Goal: Communication & Community: Answer question/provide support

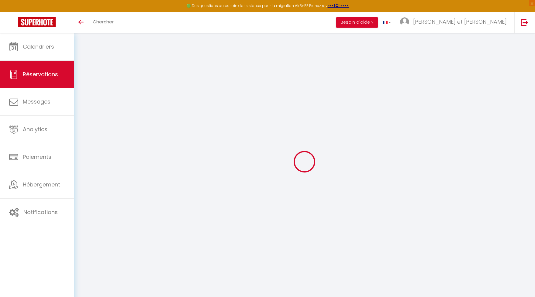
scroll to position [33, 0]
select select
checkbox input "false"
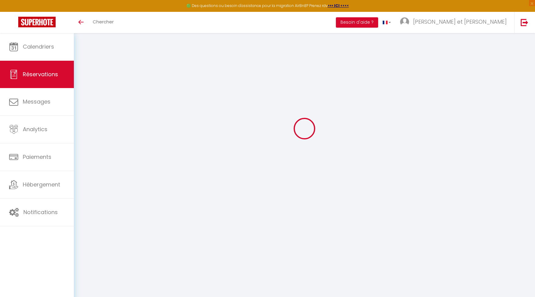
select select
checkbox input "false"
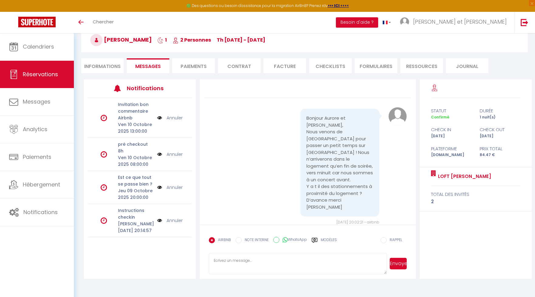
scroll to position [0, 0]
click at [326, 239] on label "Modèles" at bounding box center [329, 242] width 16 height 11
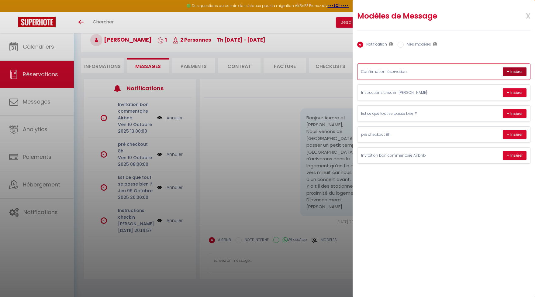
click at [518, 71] on button "+ Insérer" at bounding box center [515, 71] width 24 height 9
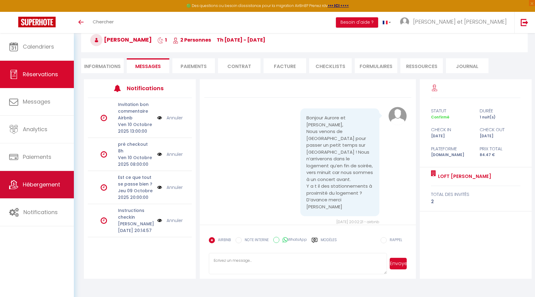
click at [33, 187] on span "Hébergement" at bounding box center [41, 185] width 37 height 8
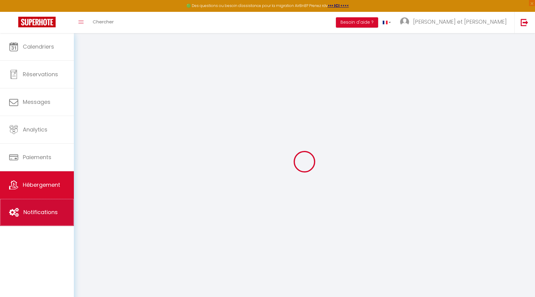
click at [43, 215] on span "Notifications" at bounding box center [40, 212] width 34 height 8
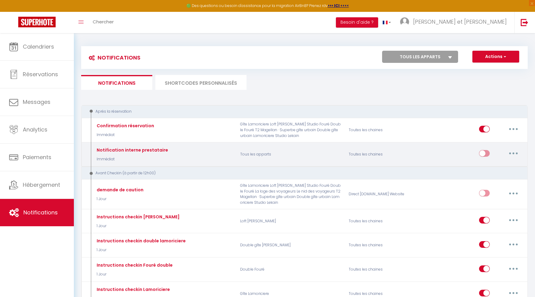
select select
checkbox input "false"
select select
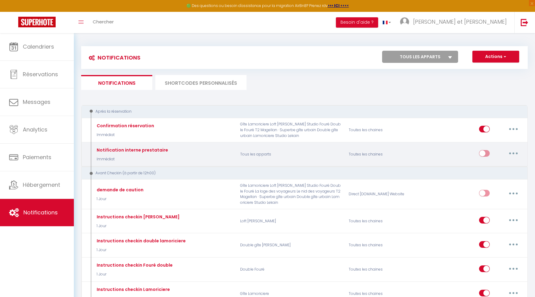
checkbox input "false"
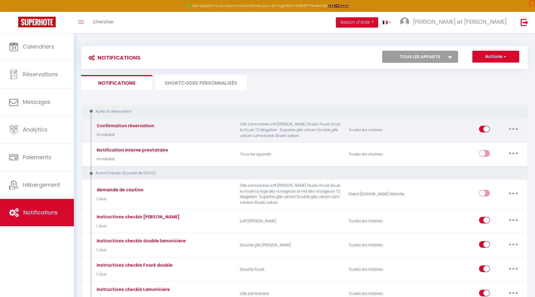
click at [510, 129] on button "button" at bounding box center [513, 129] width 17 height 10
click at [515, 129] on button "button" at bounding box center [513, 129] width 17 height 10
click at [486, 142] on link "Editer" at bounding box center [497, 143] width 45 height 10
type input "Confirmation réservation"
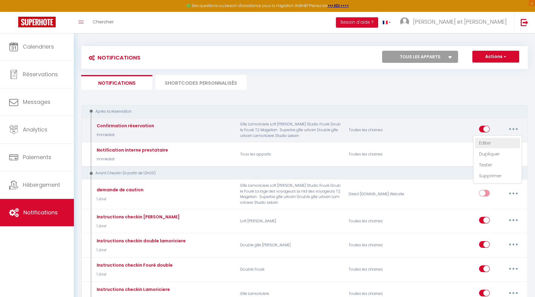
select select "Immédiat"
select select
checkbox input "true"
checkbox input "false"
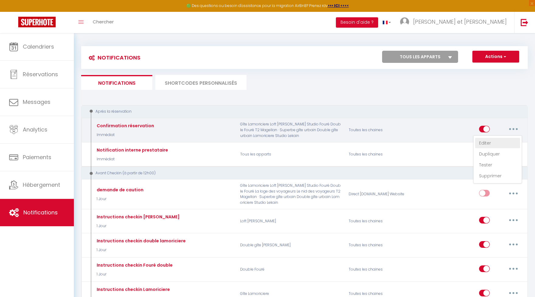
radio input "true"
type input "Confirmation réservation"
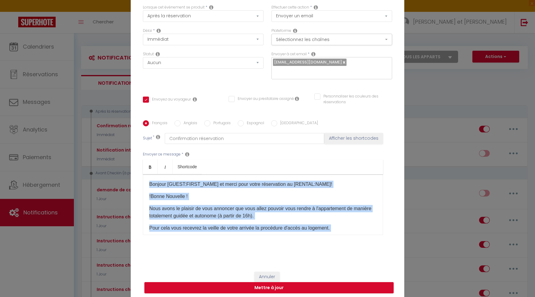
drag, startPoint x: 195, startPoint y: 213, endPoint x: 122, endPoint y: 146, distance: 98.5
click at [143, 174] on div "Bonjour [GUEST:FIRST_NAME]​ et merci pour votre réservation au [RENTAL:NAME]​! …" at bounding box center [263, 204] width 240 height 61
copy div "Bonjour [GUEST:FIRST_NAME]​ et merci pour votre réservation au [RENTAL:NAME]​! …"
click at [178, 123] on input "Anglais" at bounding box center [177, 123] width 6 height 6
radio input "true"
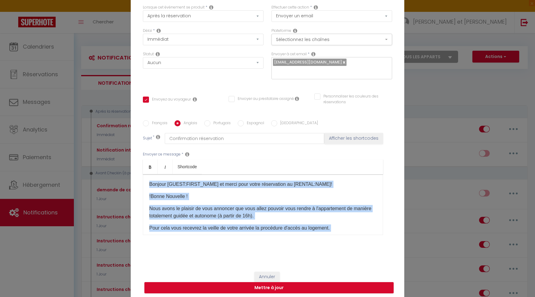
checkbox input "true"
checkbox input "false"
type input "Booking confirmation for you stay in [GEOGRAPHIC_DATA]"
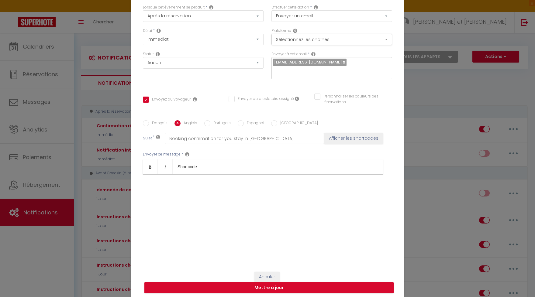
click at [216, 210] on div "​" at bounding box center [263, 204] width 240 height 61
click at [187, 221] on div "​" at bounding box center [263, 204] width 240 height 61
click at [181, 226] on div "​" at bounding box center [263, 204] width 240 height 61
click at [181, 225] on div "​" at bounding box center [263, 204] width 240 height 61
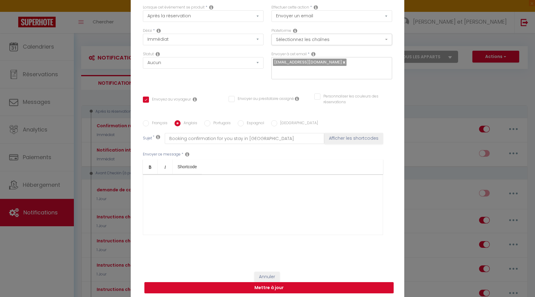
click at [265, 290] on button "Mettre à jour" at bounding box center [268, 288] width 249 height 12
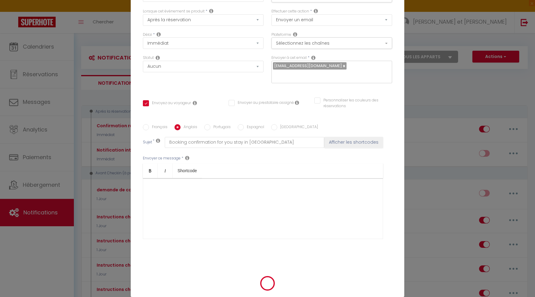
checkbox input "true"
checkbox input "false"
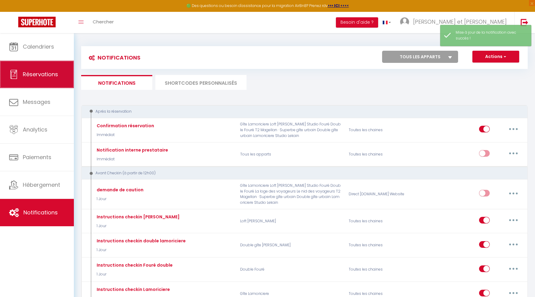
click at [35, 69] on link "Réservations" at bounding box center [37, 74] width 74 height 27
select select "not_cancelled"
select select
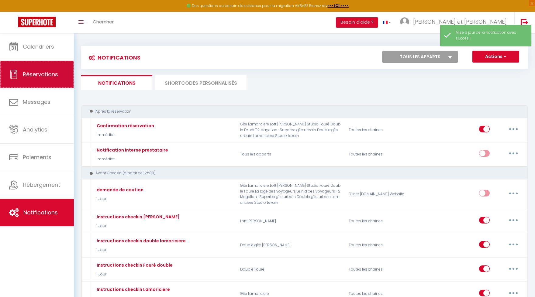
select select
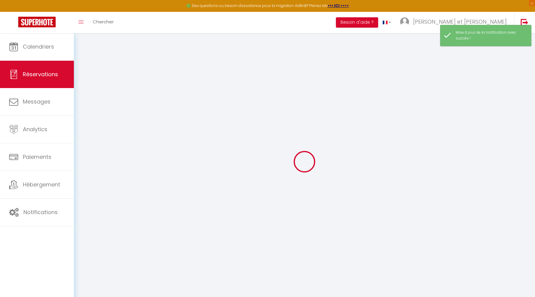
select select
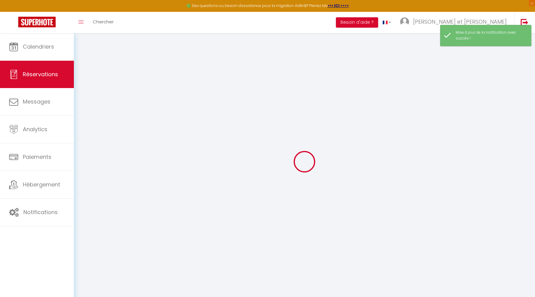
select select
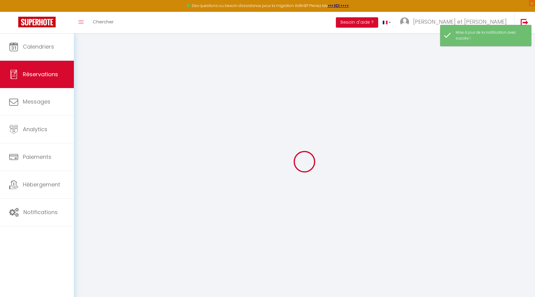
select select
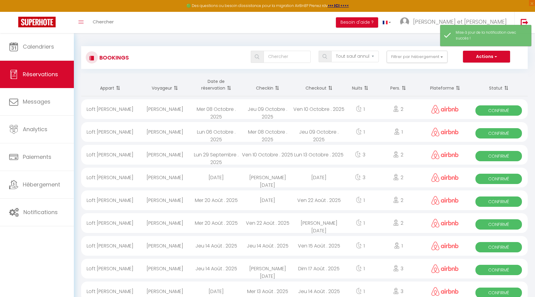
click at [259, 109] on div "Jeu 09 Octobre . 2025" at bounding box center [267, 109] width 51 height 20
select select "OK"
select select "0"
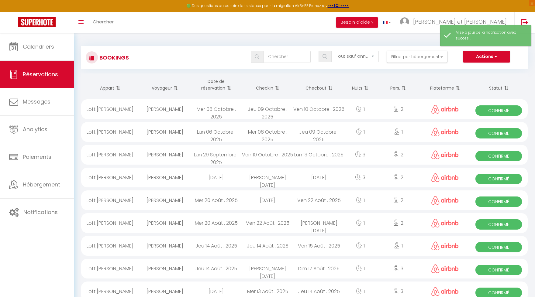
select select "1"
select select
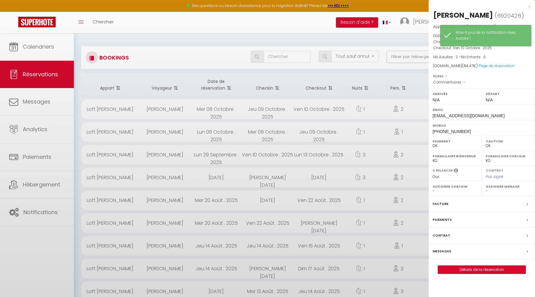
select select "9596"
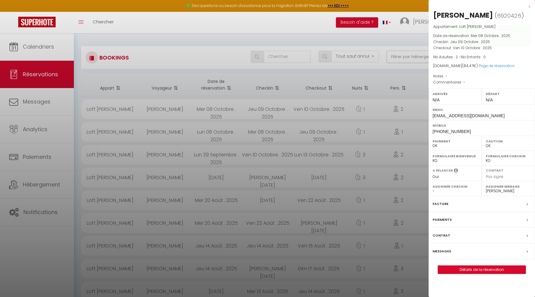
click at [448, 250] on label "Messages" at bounding box center [441, 251] width 19 height 6
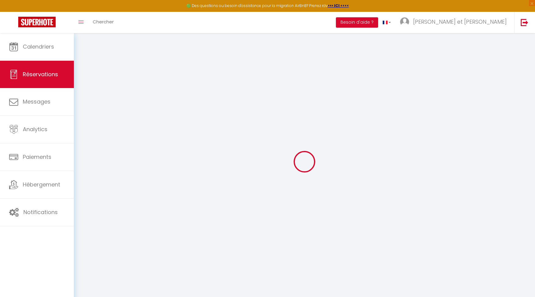
select select
checkbox input "false"
select select
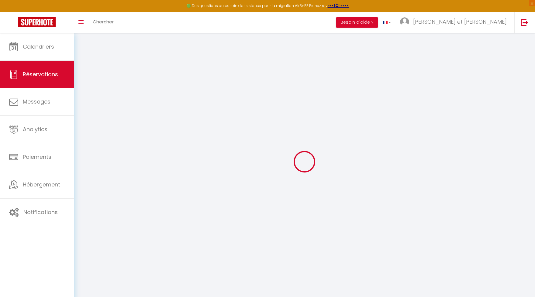
select select
checkbox input "false"
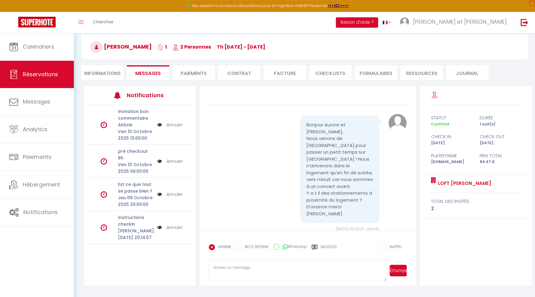
scroll to position [33, 0]
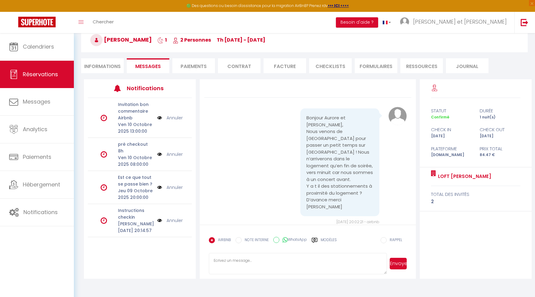
click at [329, 239] on label "Modèles" at bounding box center [329, 242] width 16 height 11
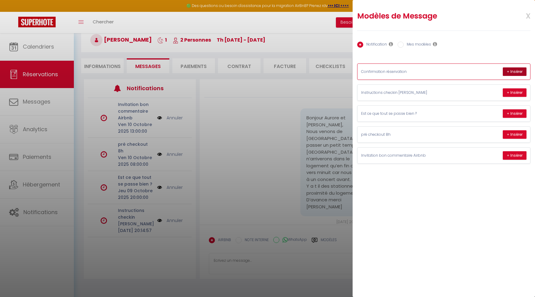
click at [511, 68] on button "+ Insérer" at bounding box center [515, 71] width 24 height 9
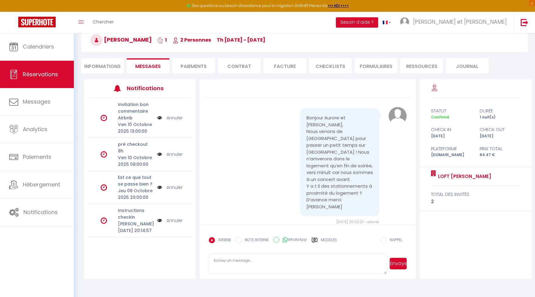
click at [336, 261] on textarea at bounding box center [298, 263] width 178 height 21
paste textarea "Bonjour [GUEST:FIRST_NAME]​ et merci pour votre réservation au [RENTAL:NAME]​! …"
click at [160, 217] on img at bounding box center [159, 220] width 5 height 7
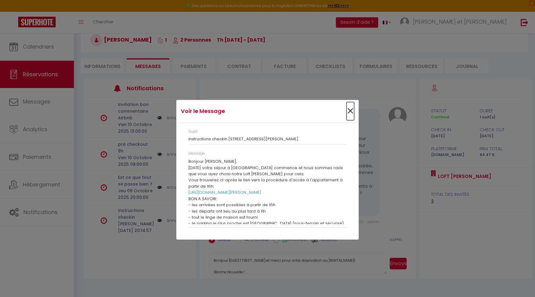
click at [349, 110] on span "×" at bounding box center [350, 111] width 8 height 18
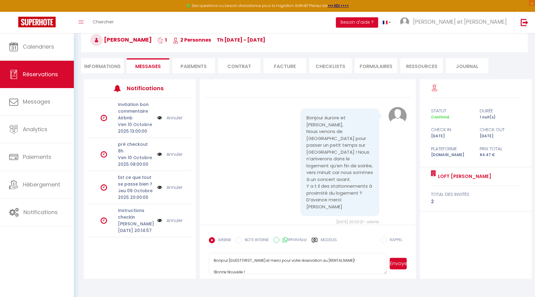
drag, startPoint x: 263, startPoint y: 260, endPoint x: 229, endPoint y: 260, distance: 34.0
click at [229, 260] on textarea "Bonjour [GUEST:FIRST_NAME]​ et merci pour votre réservation au [RENTAL:NAME]​! …" at bounding box center [298, 263] width 178 height 21
drag, startPoint x: 335, startPoint y: 260, endPoint x: 326, endPoint y: 260, distance: 9.1
click at [326, 260] on textarea "Bonjour [PERSON_NAME]​ et merci pour votre réservation au [RENTAL:NAME]​! !Bonn…" at bounding box center [298, 263] width 178 height 21
click at [328, 261] on textarea "Bonjour [PERSON_NAME]​ et merci pour votre réservation au [RENTAL:NAME]​! !Bonn…" at bounding box center [298, 263] width 178 height 21
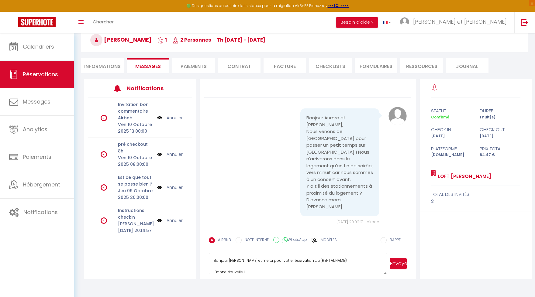
drag, startPoint x: 332, startPoint y: 260, endPoint x: 342, endPoint y: 263, distance: 10.5
click at [299, 261] on textarea "Bonjour [PERSON_NAME]​ et merci pour votre réservation au [RENTAL:NAME]​! !Bonn…" at bounding box center [298, 263] width 178 height 21
click at [342, 263] on textarea "Bonjour [PERSON_NAME]​ et merci pour votre réservation au [RENTAL:NAME]​! !Bonn…" at bounding box center [298, 263] width 178 height 21
drag, startPoint x: 331, startPoint y: 260, endPoint x: 300, endPoint y: 262, distance: 31.0
click at [300, 262] on textarea "Bonjour [PERSON_NAME]​ et merci pour votre réservation au [RENTAL:NAME]​! !Bonn…" at bounding box center [298, 263] width 178 height 21
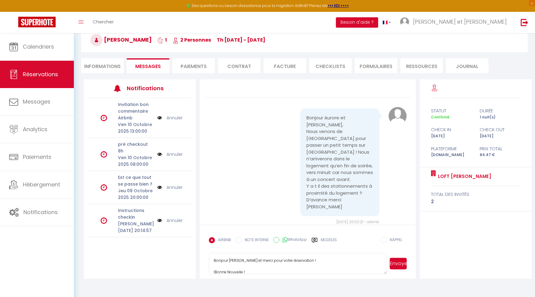
type textarea "Bonjour [PERSON_NAME]​ et merci pour votre réservation ​! !Bonne Nouvelle ! Nou…"
click at [394, 263] on button "Envoyer" at bounding box center [398, 264] width 17 height 12
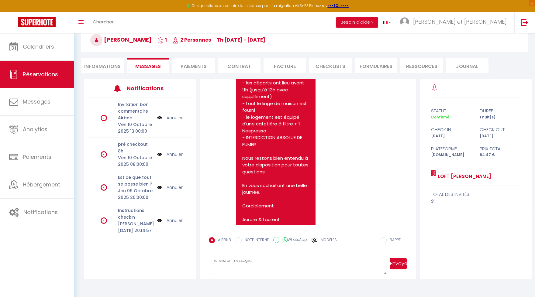
scroll to position [308, 0]
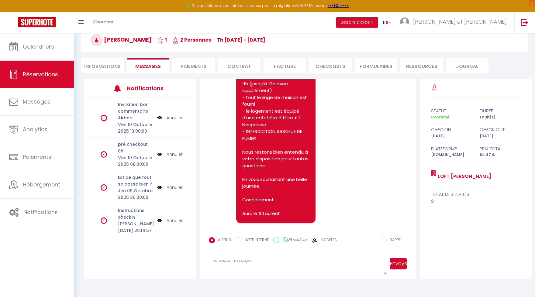
click at [319, 261] on textarea at bounding box center [298, 263] width 178 height 21
click at [241, 260] on textarea "le parking le plsu proche est Feydeau" at bounding box center [298, 263] width 178 height 21
click at [232, 260] on textarea "le parking le plus proche est [GEOGRAPHIC_DATA]" at bounding box center [298, 263] width 178 height 21
click at [290, 258] on textarea "le parking le plus proche est [GEOGRAPHIC_DATA]" at bounding box center [298, 263] width 178 height 21
type textarea "le parking le plus proche est [GEOGRAPHIC_DATA] :)"
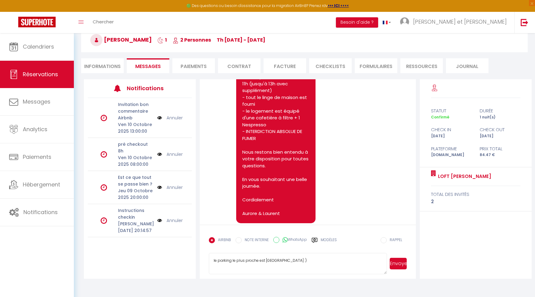
click at [396, 264] on button "Envoyer" at bounding box center [398, 264] width 17 height 12
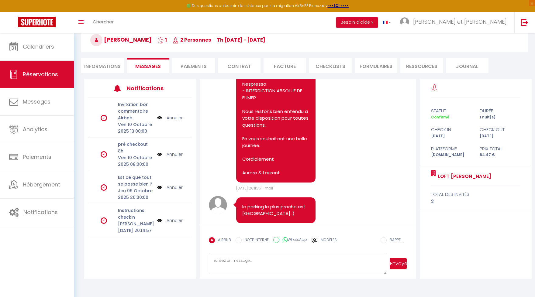
click at [326, 241] on label "Modèles" at bounding box center [329, 242] width 16 height 11
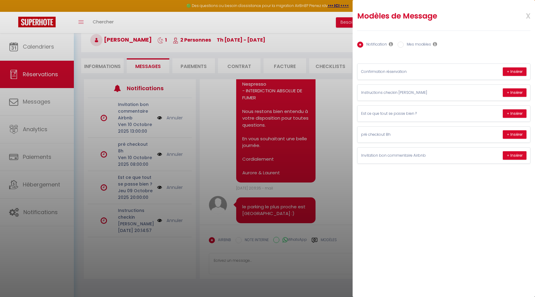
click at [391, 44] on icon at bounding box center [391, 44] width 4 height 5
click at [390, 45] on icon at bounding box center [391, 44] width 4 height 5
click at [392, 43] on icon at bounding box center [391, 44] width 4 height 5
click at [528, 15] on span "x" at bounding box center [520, 15] width 19 height 14
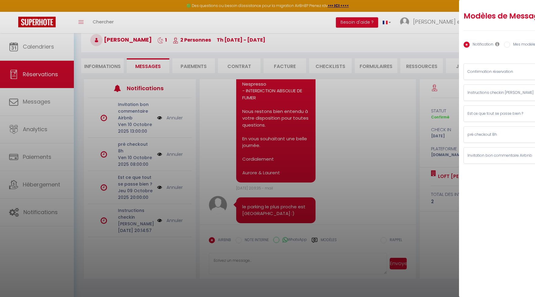
click at [15, 49] on div at bounding box center [267, 148] width 535 height 297
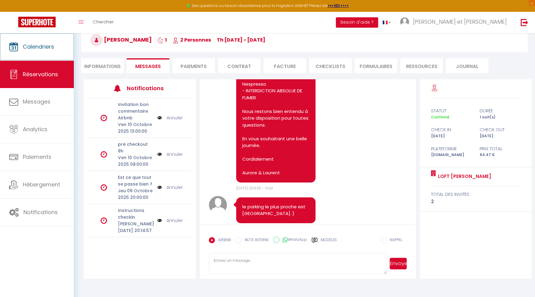
click at [15, 49] on icon at bounding box center [13, 46] width 9 height 9
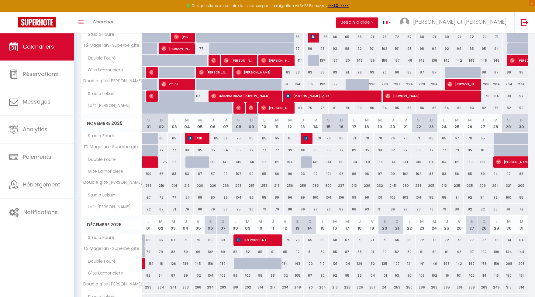
scroll to position [134, 0]
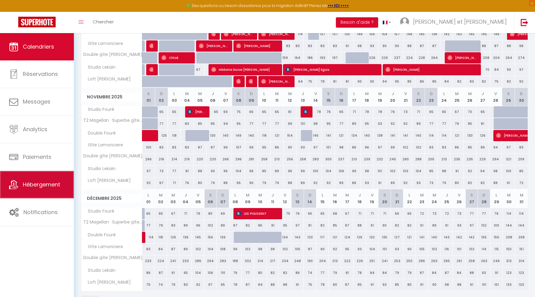
click at [53, 185] on span "Hébergement" at bounding box center [41, 185] width 37 height 8
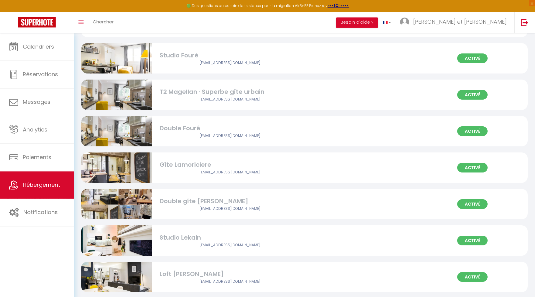
scroll to position [67, 0]
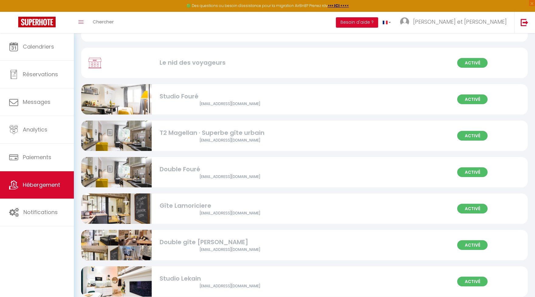
click at [264, 138] on div "[EMAIL_ADDRESS][DOMAIN_NAME]" at bounding box center [230, 141] width 141 height 6
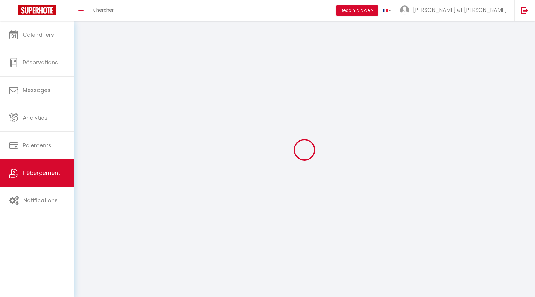
select select "1"
select select
select select "28"
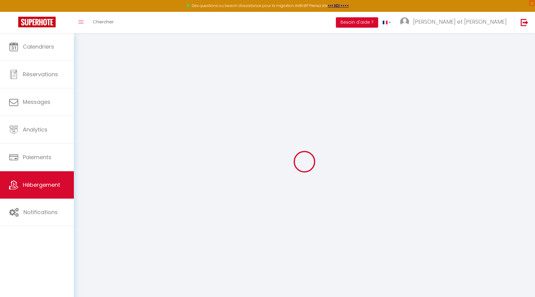
select select
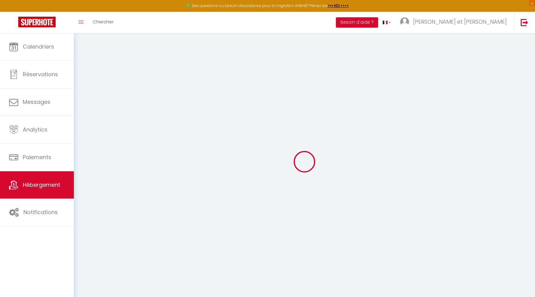
select select
checkbox input "false"
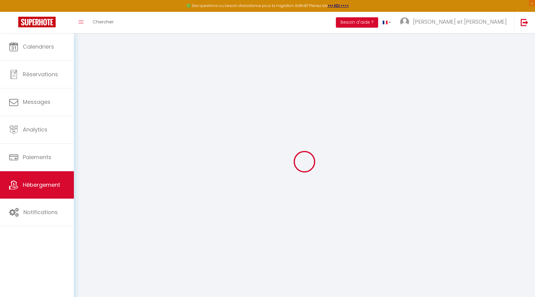
select select
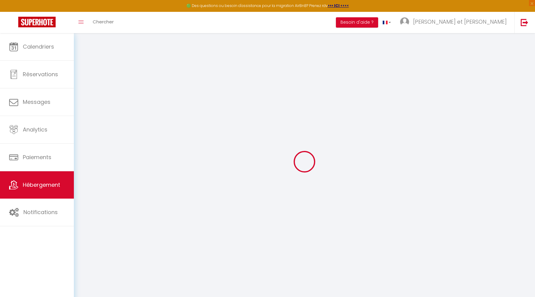
select select
checkbox input "false"
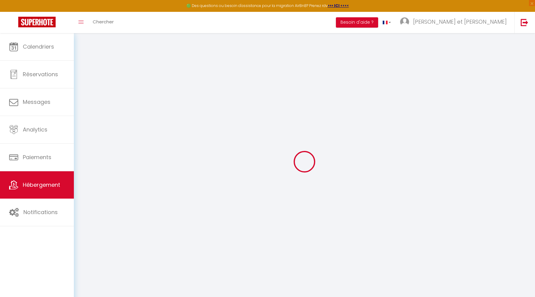
checkbox input "false"
select select
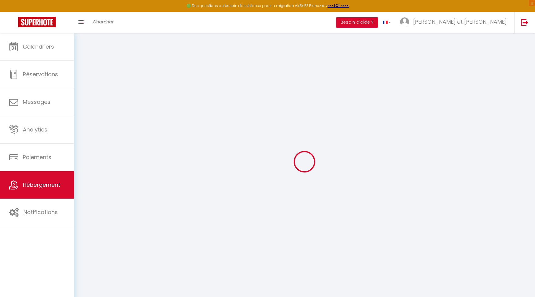
select select
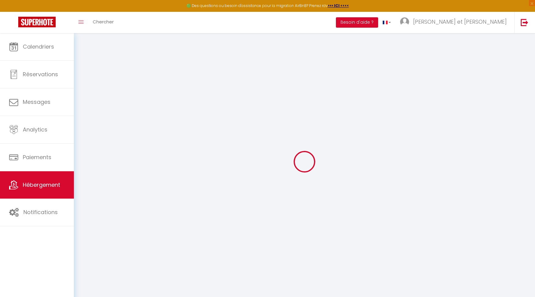
checkbox input "false"
select select
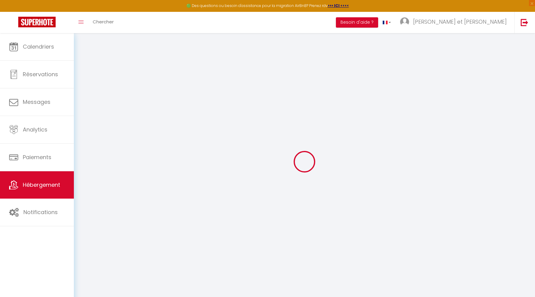
select select
type input "T2 Magellan · Superbe gîte urbain"
type input "Aurore Et Laurent"
type input "87"
type input "1"
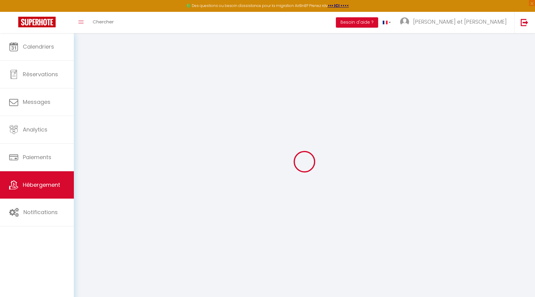
type input "20"
select select
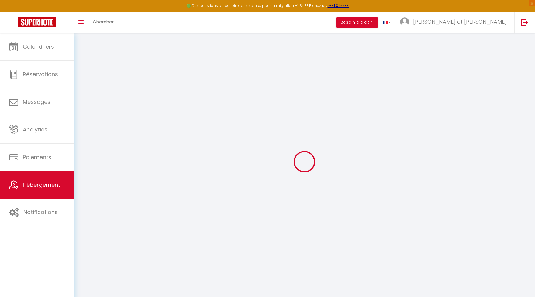
select select
type input "[STREET_ADDRESS]"
type input "44000"
type input "[GEOGRAPHIC_DATA]"
type input "[EMAIL_ADDRESS][DOMAIN_NAME]"
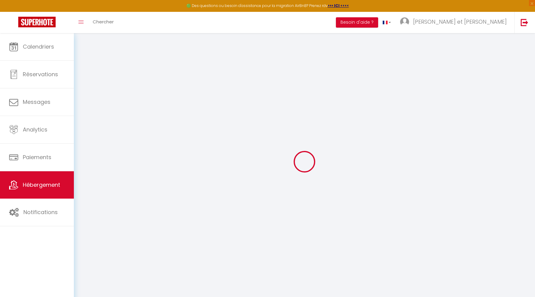
select select "1852"
checkbox input "false"
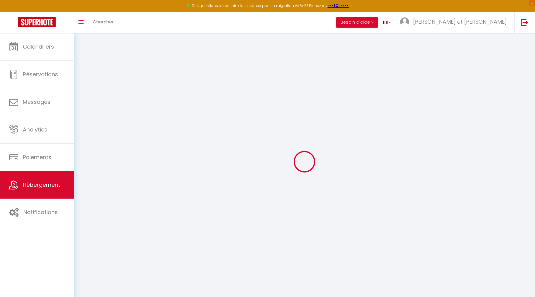
type input "0"
select select
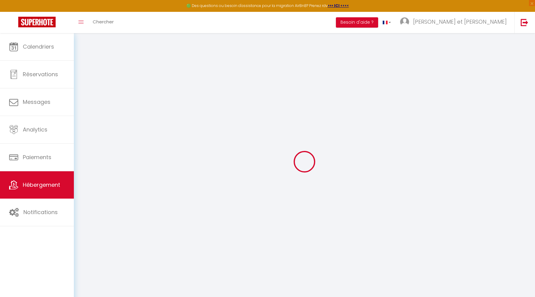
checkbox input "false"
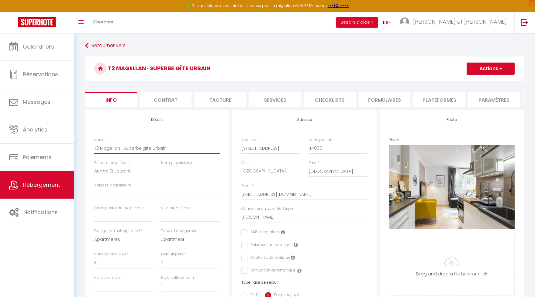
click at [164, 147] on input "T2 Magellan · Superbe gîte urbain" at bounding box center [157, 148] width 126 height 11
drag, startPoint x: 179, startPoint y: 146, endPoint x: 119, endPoint y: 145, distance: 60.5
click at [119, 145] on input "T2 Magellan · Superbe gîte urbain" at bounding box center [157, 148] width 126 height 11
type input "T2 Magellan"
select select
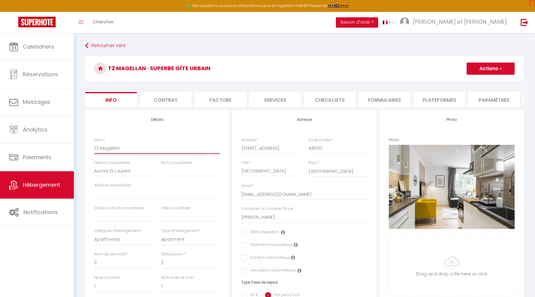
checkbox input "false"
type input "T2 Magellan"
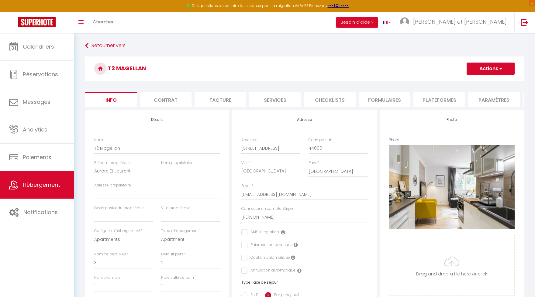
click at [486, 69] on button "Actions" at bounding box center [490, 69] width 48 height 12
click at [471, 81] on input "Enregistrer" at bounding box center [466, 82] width 22 height 6
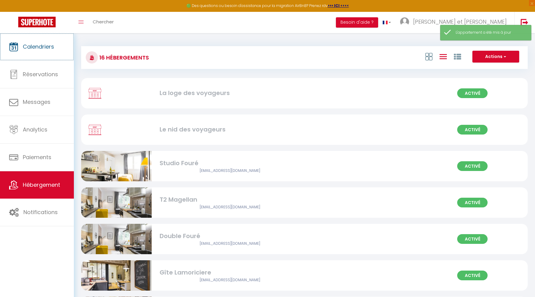
click at [36, 46] on span "Calendriers" at bounding box center [38, 47] width 31 height 8
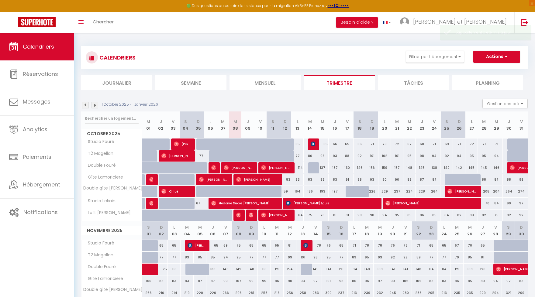
scroll to position [33, 0]
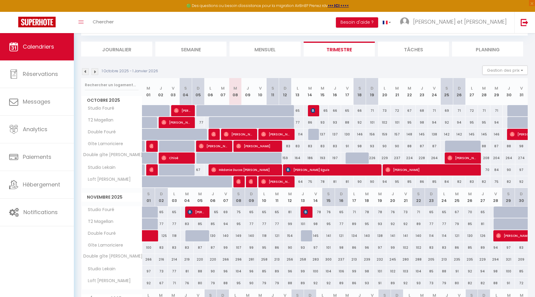
click at [237, 134] on span "[PERSON_NAME]" at bounding box center [238, 135] width 29 height 12
select select "OK"
select select "0"
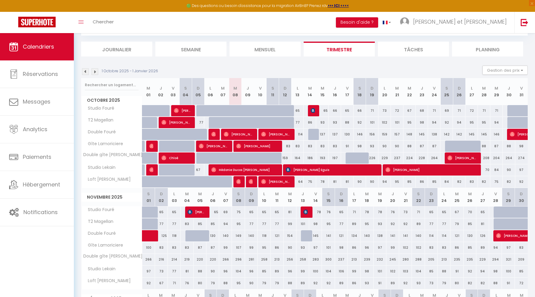
select select "1"
select select
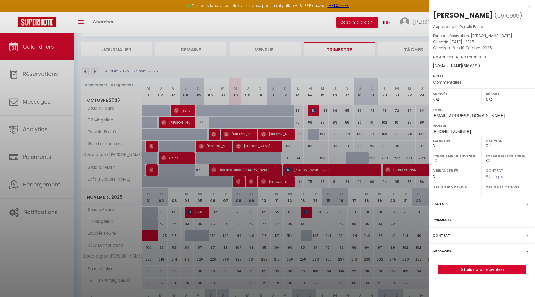
select select "9596"
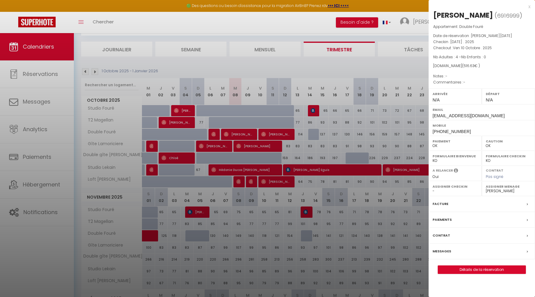
click at [448, 252] on label "Messages" at bounding box center [441, 251] width 19 height 6
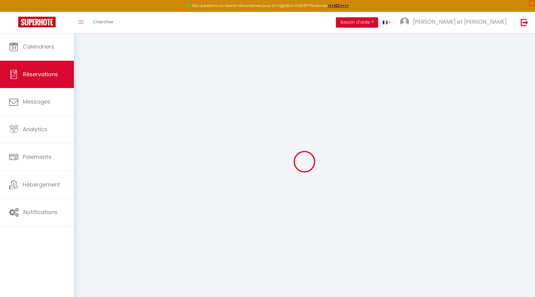
select select
checkbox input "false"
select select
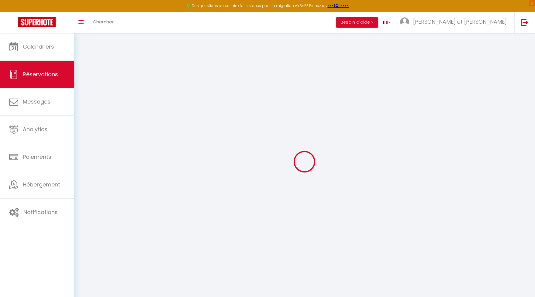
select select
checkbox input "false"
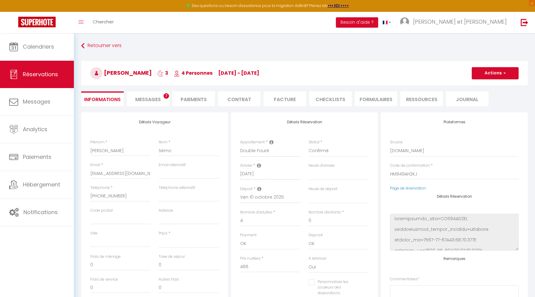
select select
checkbox input "false"
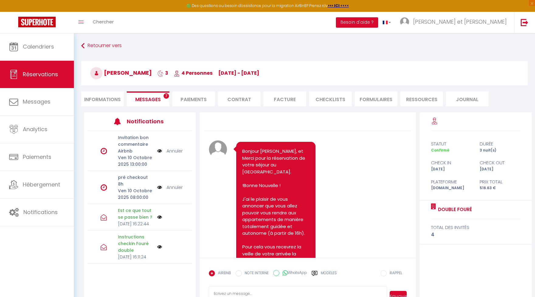
scroll to position [1386, 0]
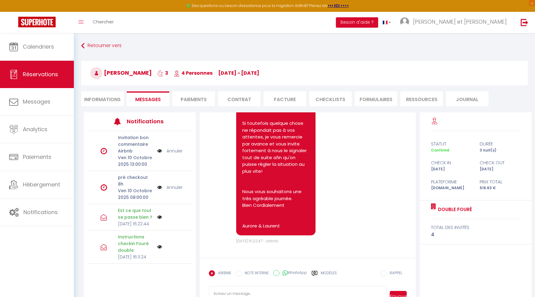
click at [329, 273] on label "Modèles" at bounding box center [329, 275] width 16 height 11
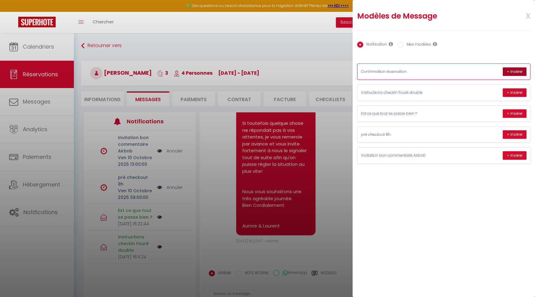
click at [520, 70] on button "+ Insérer" at bounding box center [515, 71] width 24 height 9
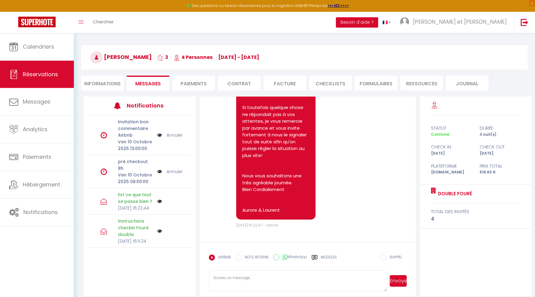
scroll to position [33, 0]
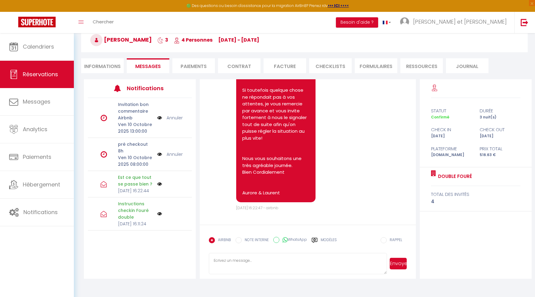
click at [345, 260] on textarea at bounding box center [298, 263] width 178 height 21
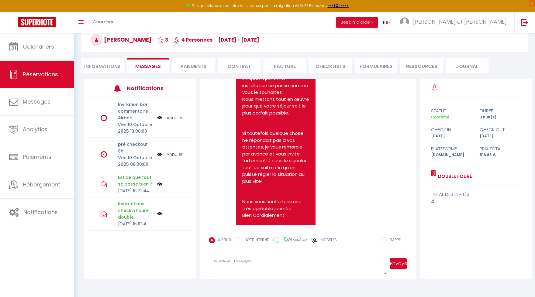
scroll to position [1164, 0]
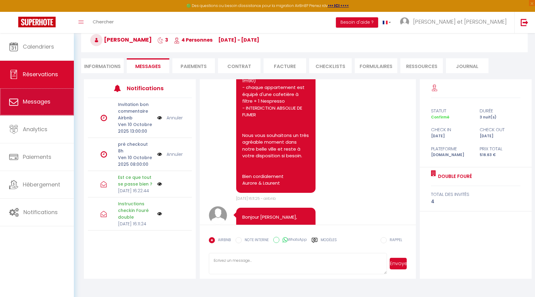
click at [50, 105] on span "Messages" at bounding box center [37, 102] width 28 height 8
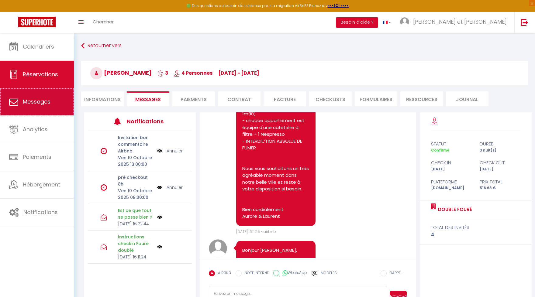
select select "message"
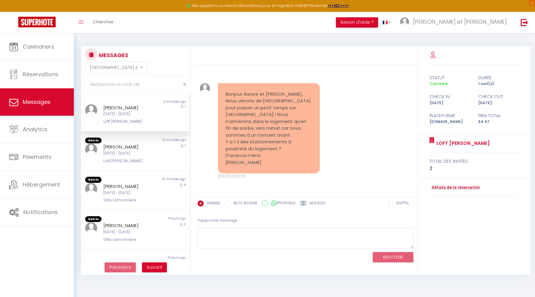
scroll to position [110, 0]
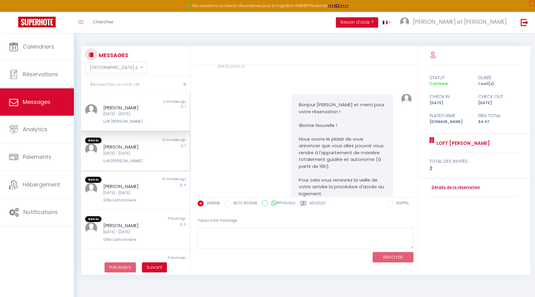
click at [141, 152] on div "[DATE] - [DATE]" at bounding box center [130, 154] width 55 height 6
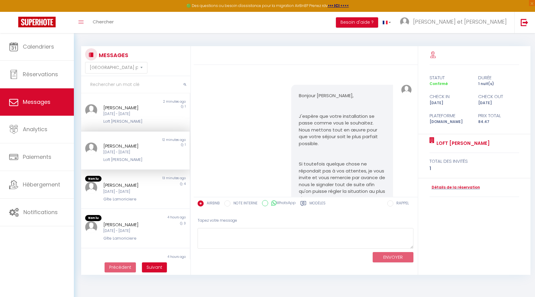
scroll to position [1081, 0]
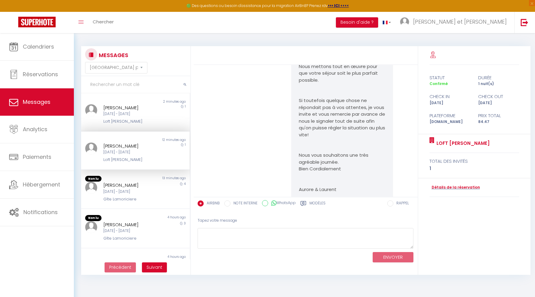
click at [161, 186] on div "[PERSON_NAME] [DATE] - [DATE] Gîte Lamoriciere" at bounding box center [130, 192] width 63 height 21
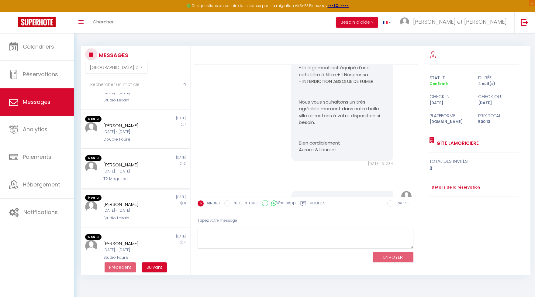
scroll to position [191, 0]
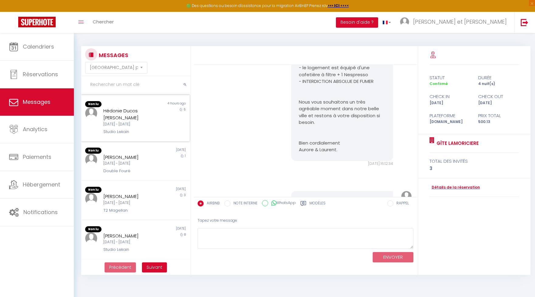
click at [152, 124] on div "[DATE] - [DATE]" at bounding box center [130, 125] width 55 height 6
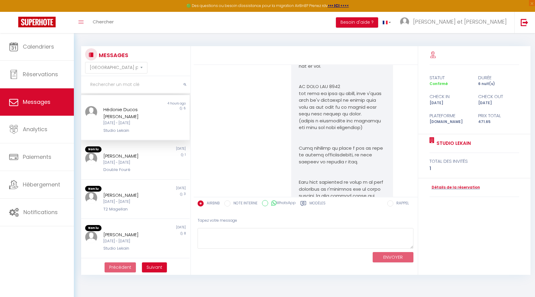
scroll to position [1018, 0]
